Goal: Transaction & Acquisition: Download file/media

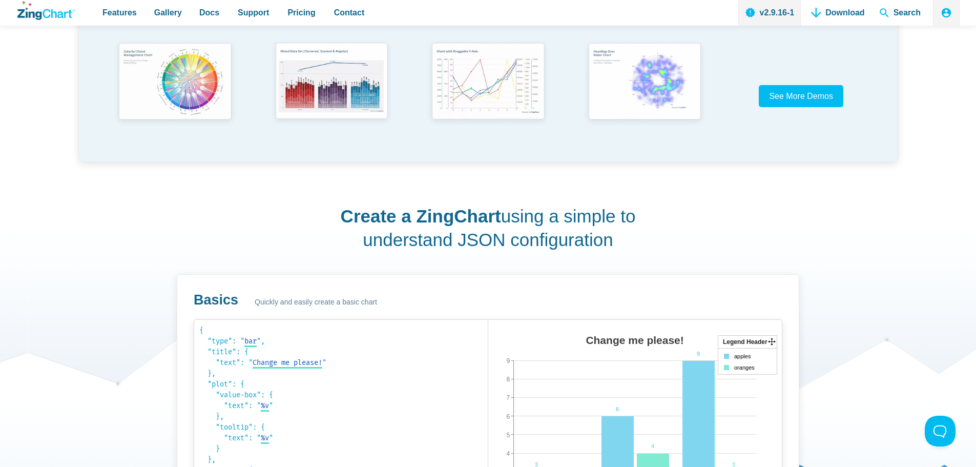
click at [634, 330] on div "Change me please! Mon Fri Wed 0 9 1 2 3 4 5 6 7 8 3 6 9 1 4 3 Legend Header app…" at bounding box center [635, 435] width 294 height 231
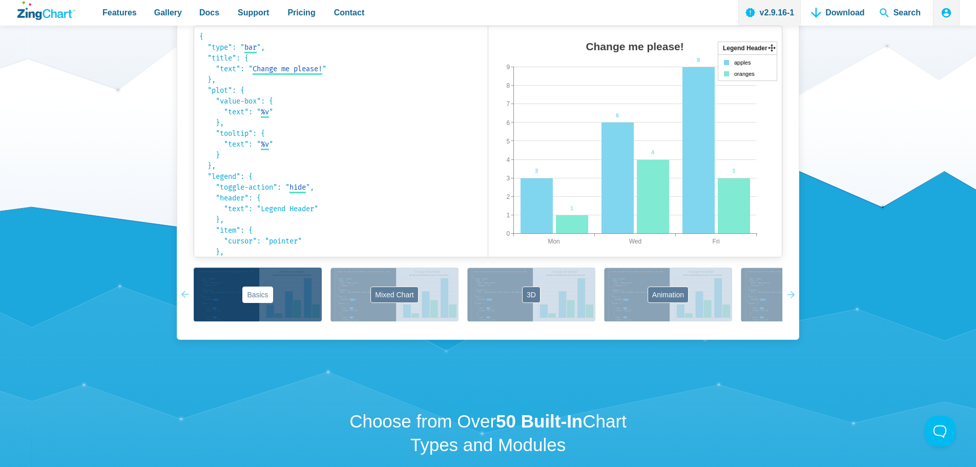
scroll to position [769, 0]
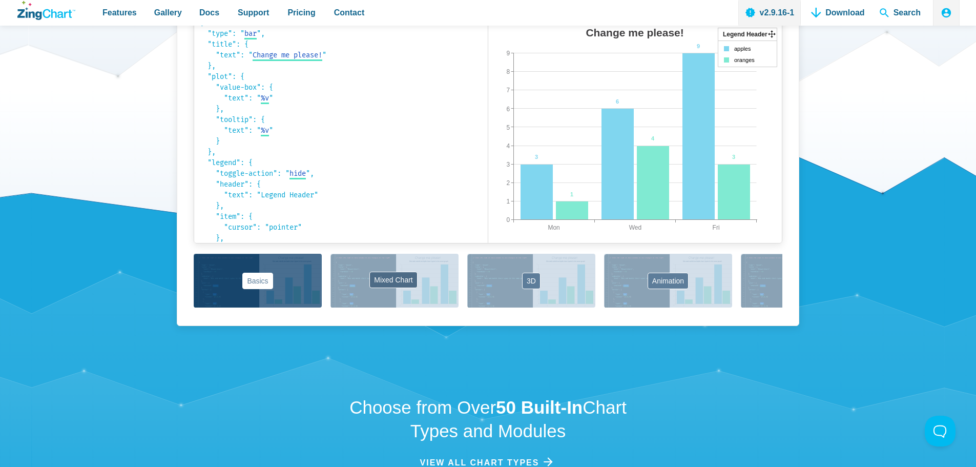
click at [391, 264] on button "Mixed Chart" at bounding box center [395, 281] width 128 height 54
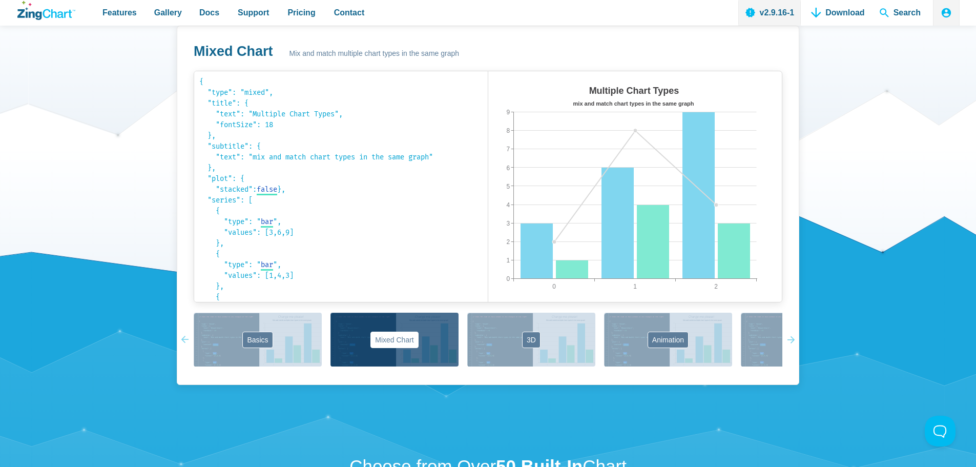
scroll to position [666, 0]
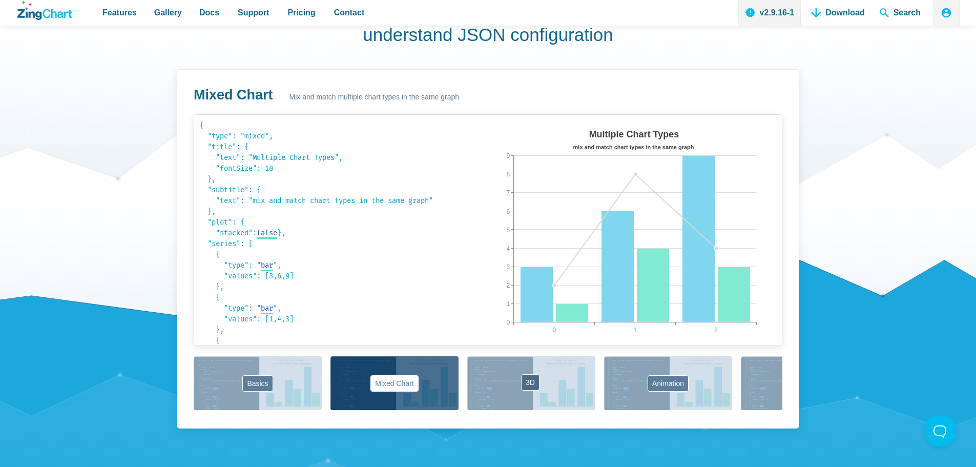
click at [552, 400] on button "3D" at bounding box center [531, 383] width 128 height 54
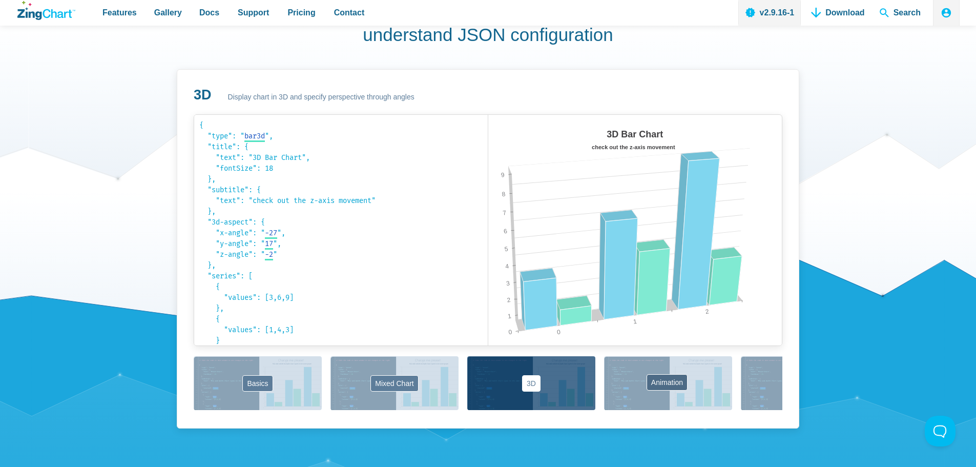
click at [637, 400] on button "Animation" at bounding box center [668, 383] width 128 height 54
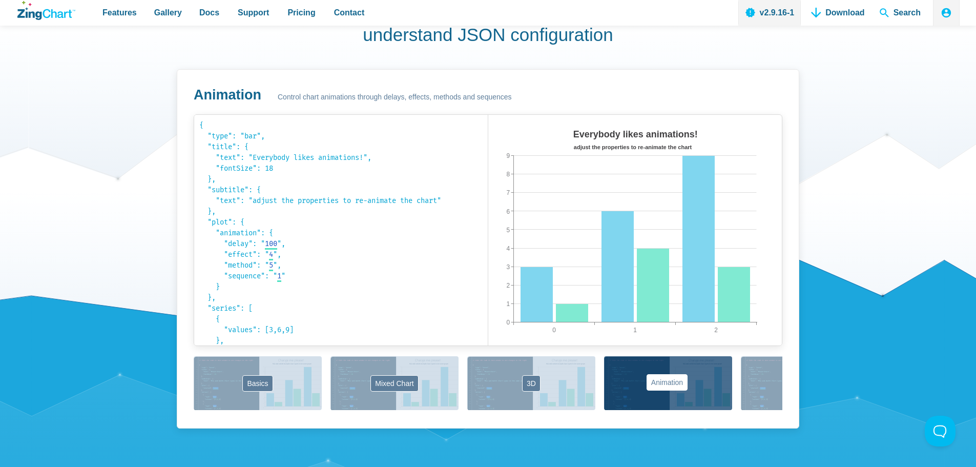
click at [639, 378] on button "Animation" at bounding box center [668, 383] width 128 height 54
click at [751, 390] on button "Labels" at bounding box center [805, 383] width 128 height 54
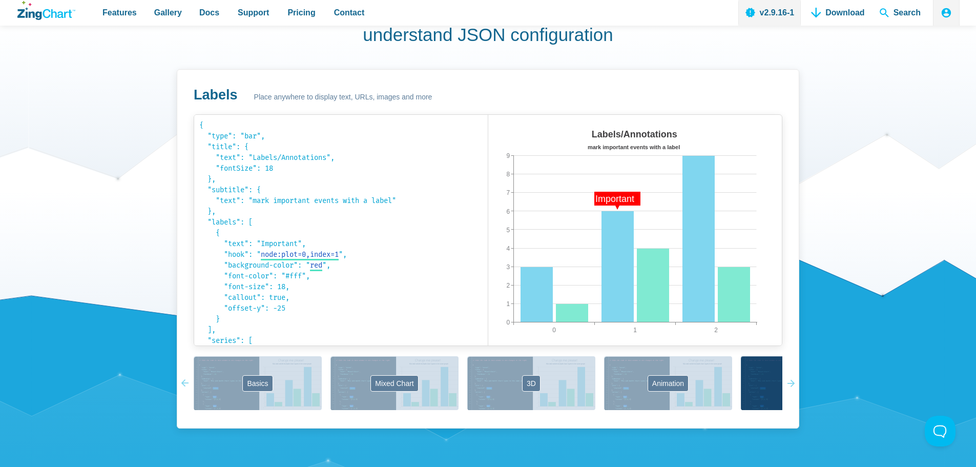
scroll to position [513, 0]
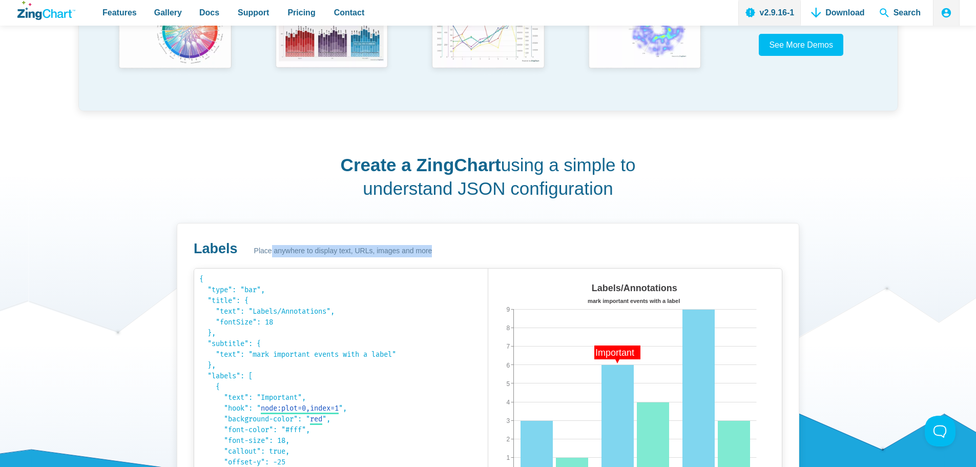
drag, startPoint x: 266, startPoint y: 249, endPoint x: 446, endPoint y: 249, distance: 180.4
click at [446, 249] on div "Labels Place anywhere to display text, URLs, images and more" at bounding box center [488, 249] width 589 height 18
click at [361, 254] on span "Place anywhere to display text, URLs, images and more" at bounding box center [343, 251] width 178 height 12
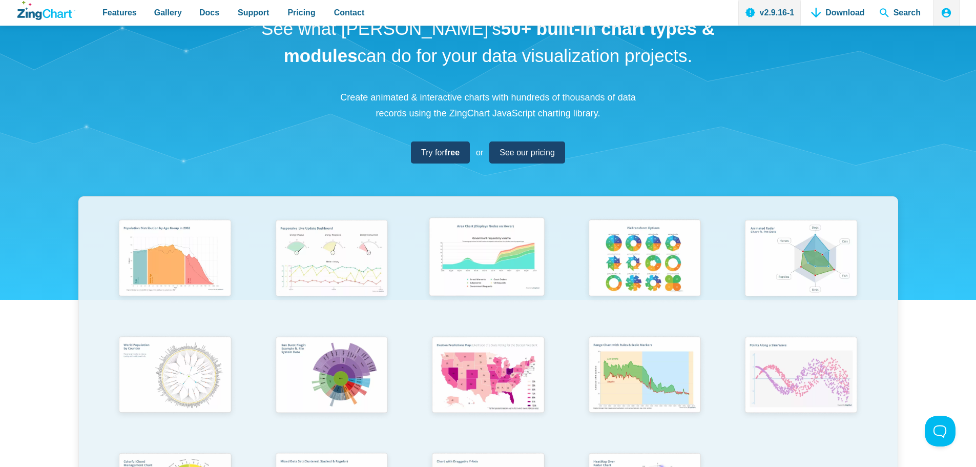
scroll to position [0, 0]
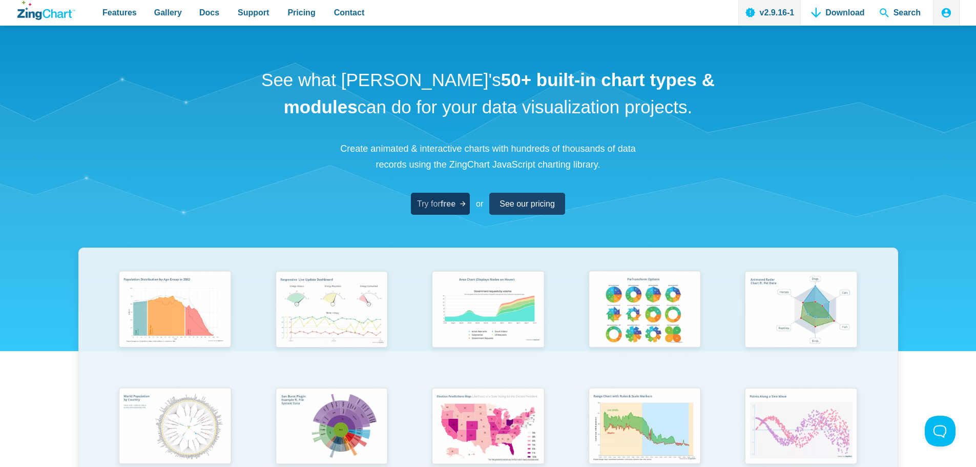
click at [439, 201] on span "Try for free" at bounding box center [436, 204] width 38 height 14
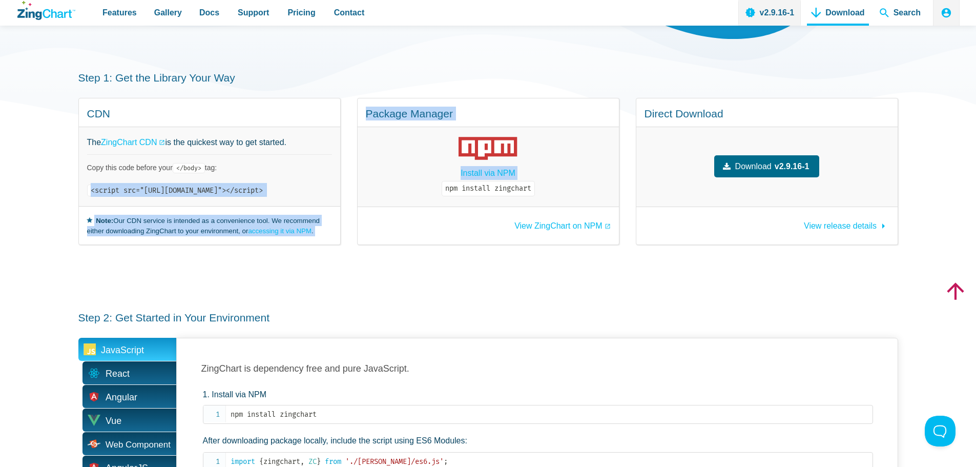
drag, startPoint x: 89, startPoint y: 190, endPoint x: 422, endPoint y: 186, distance: 333.7
click at [422, 186] on div "CDN The ZingChart CDN is the quickest way to get started. Copy this code before…" at bounding box center [488, 171] width 820 height 147
click at [341, 192] on div "CDN The ZingChart CDN is the quickest way to get started. Copy this code before…" at bounding box center [209, 171] width 262 height 147
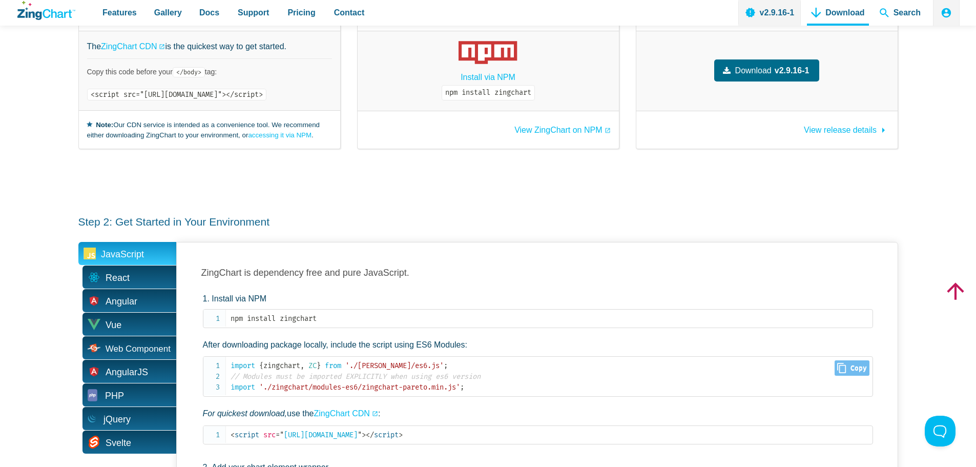
scroll to position [154, 0]
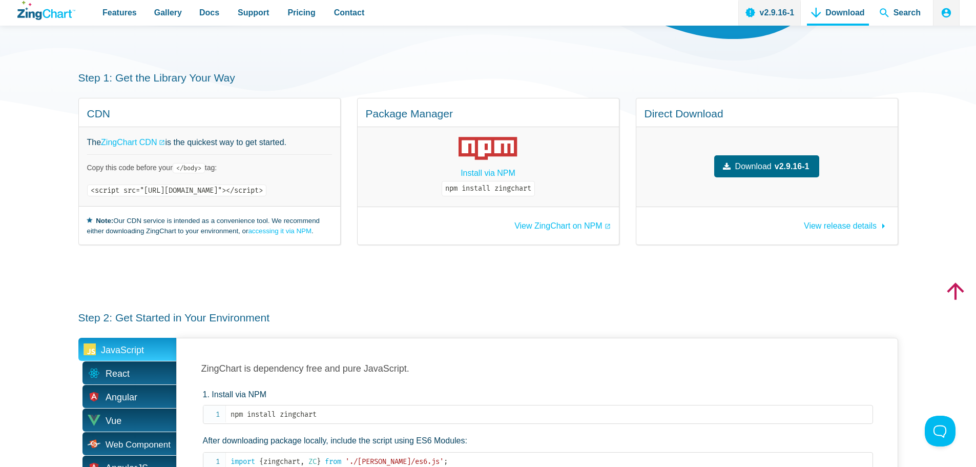
click at [517, 140] on icon "App Content" at bounding box center [488, 148] width 58 height 23
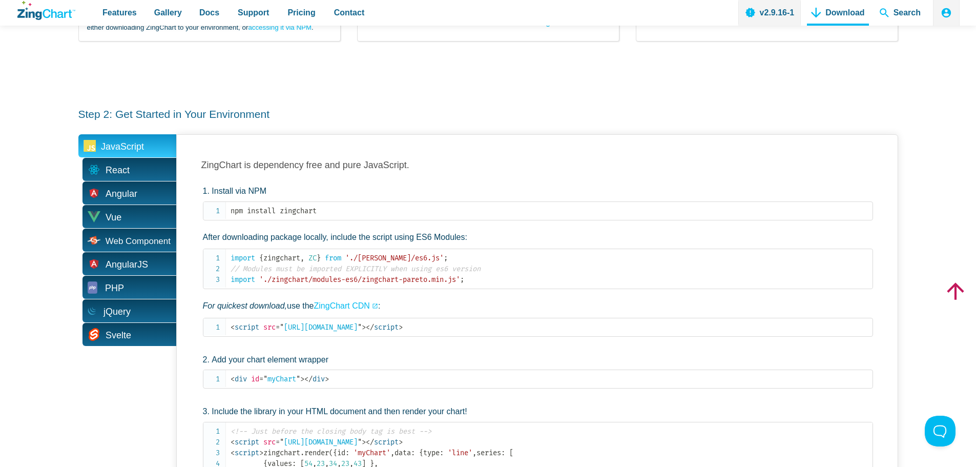
scroll to position [359, 0]
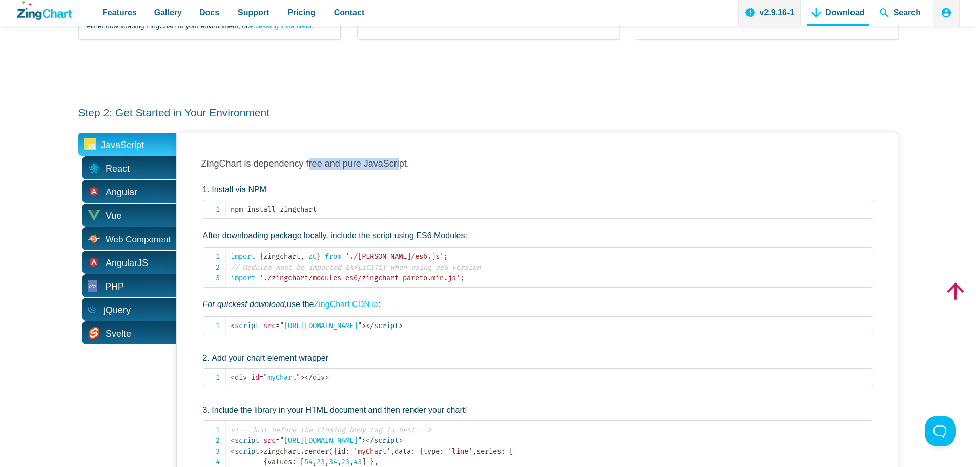
drag, startPoint x: 312, startPoint y: 166, endPoint x: 401, endPoint y: 166, distance: 88.7
click at [401, 166] on h3 "ZingChart is dependency free and pure JavaScript." at bounding box center [537, 164] width 672 height 12
click at [140, 167] on span "React" at bounding box center [127, 167] width 98 height 23
